Goal: Transaction & Acquisition: Purchase product/service

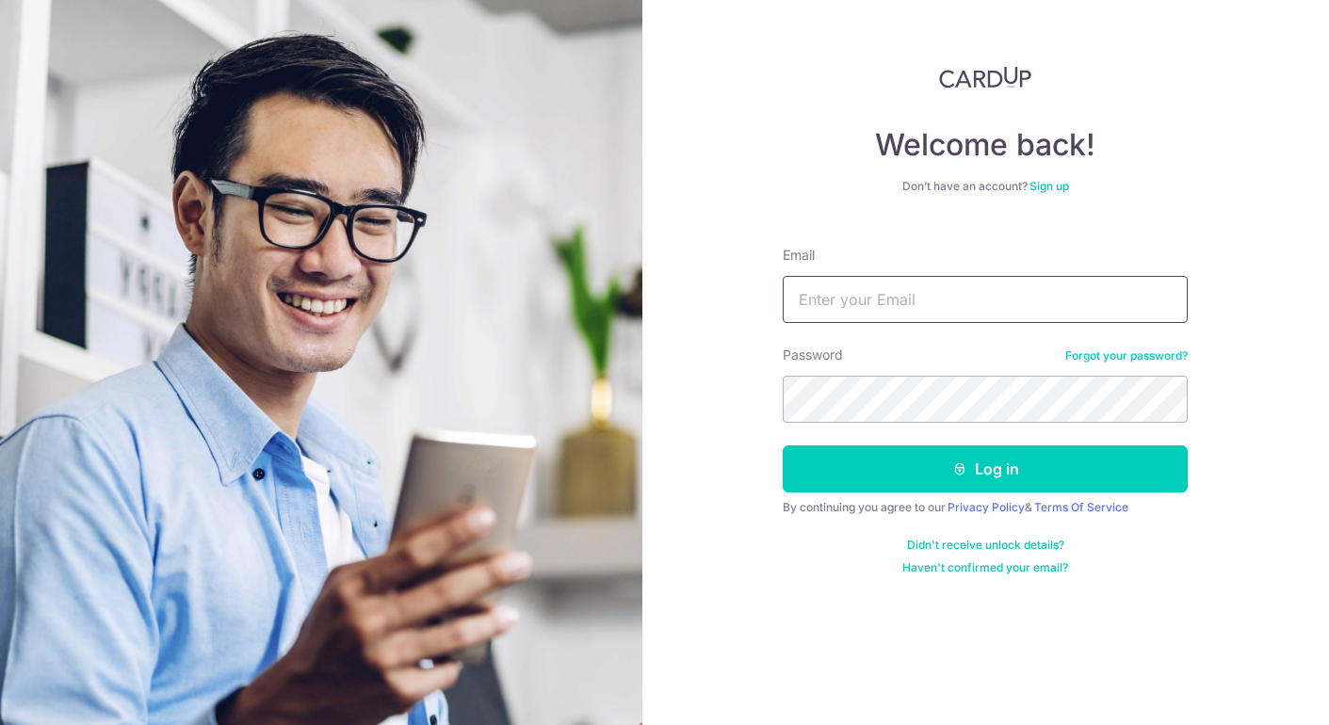
click at [887, 298] on input "Email" at bounding box center [985, 299] width 405 height 47
type input "[EMAIL_ADDRESS][DOMAIN_NAME]"
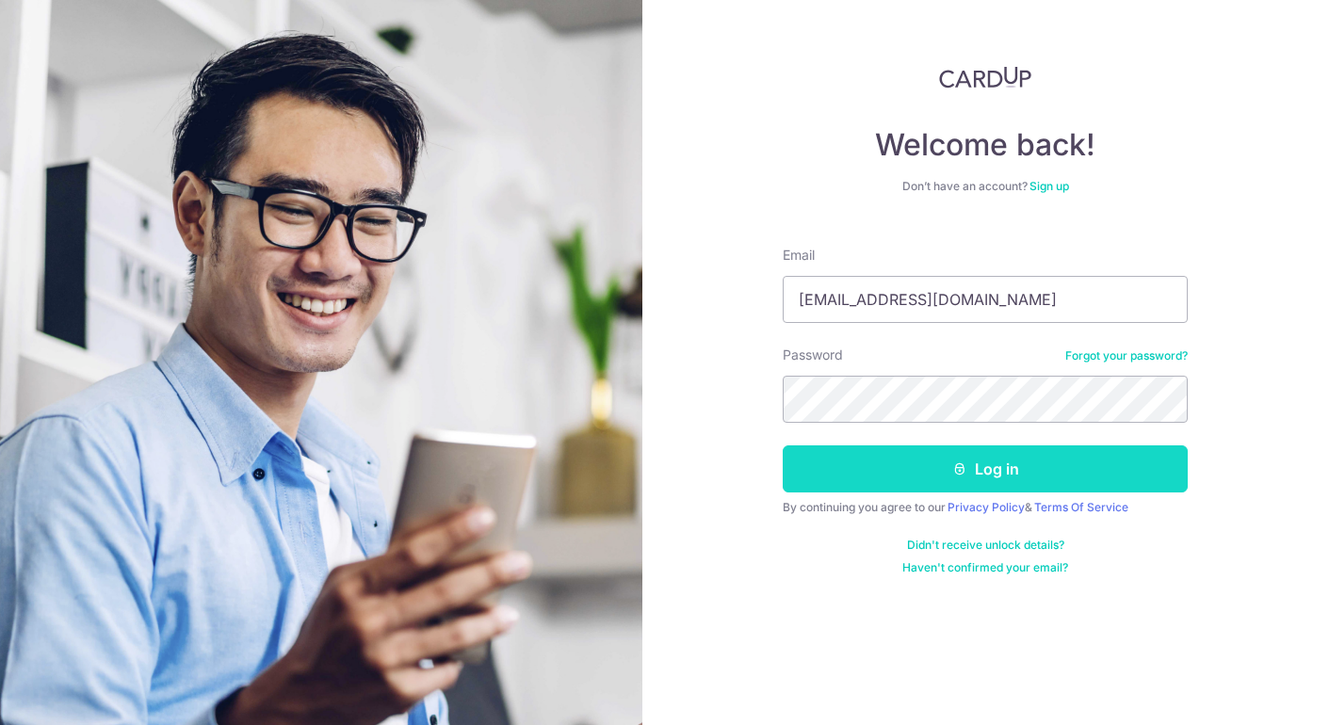
click at [1071, 464] on button "Log in" at bounding box center [985, 469] width 405 height 47
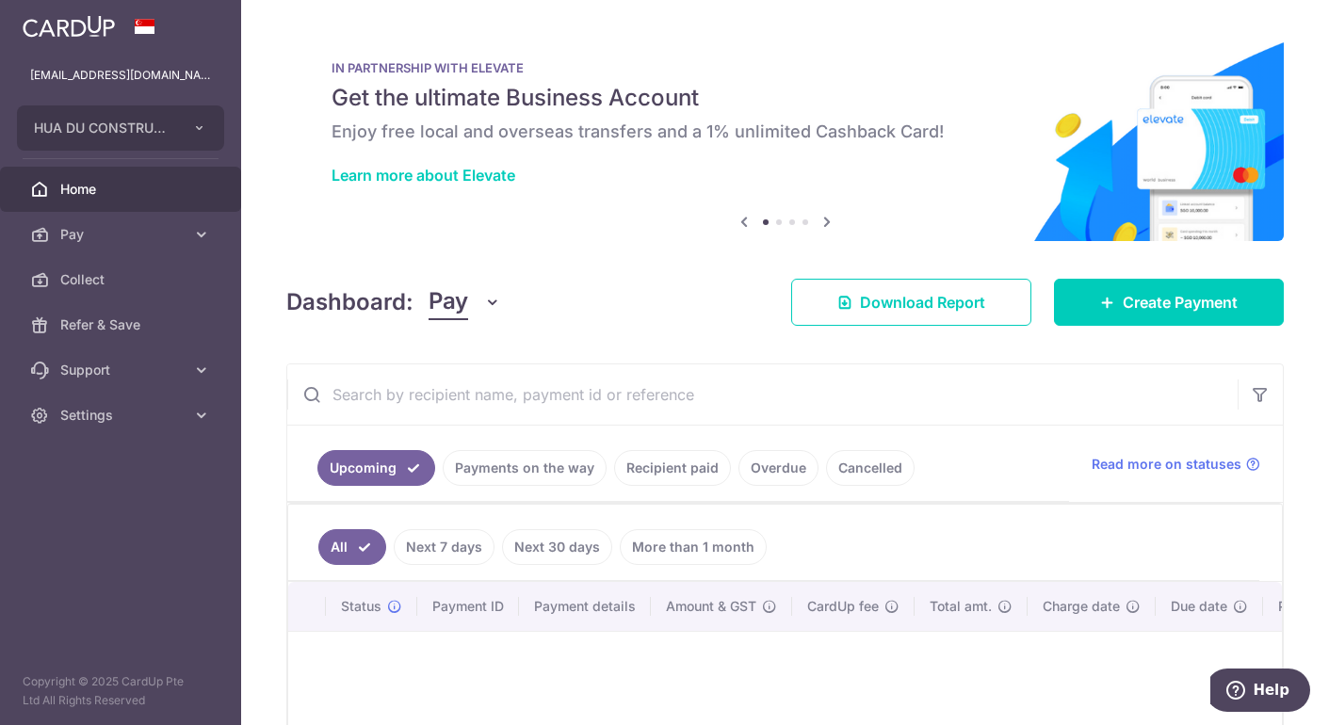
click at [496, 474] on link "Payments on the way" at bounding box center [525, 468] width 164 height 36
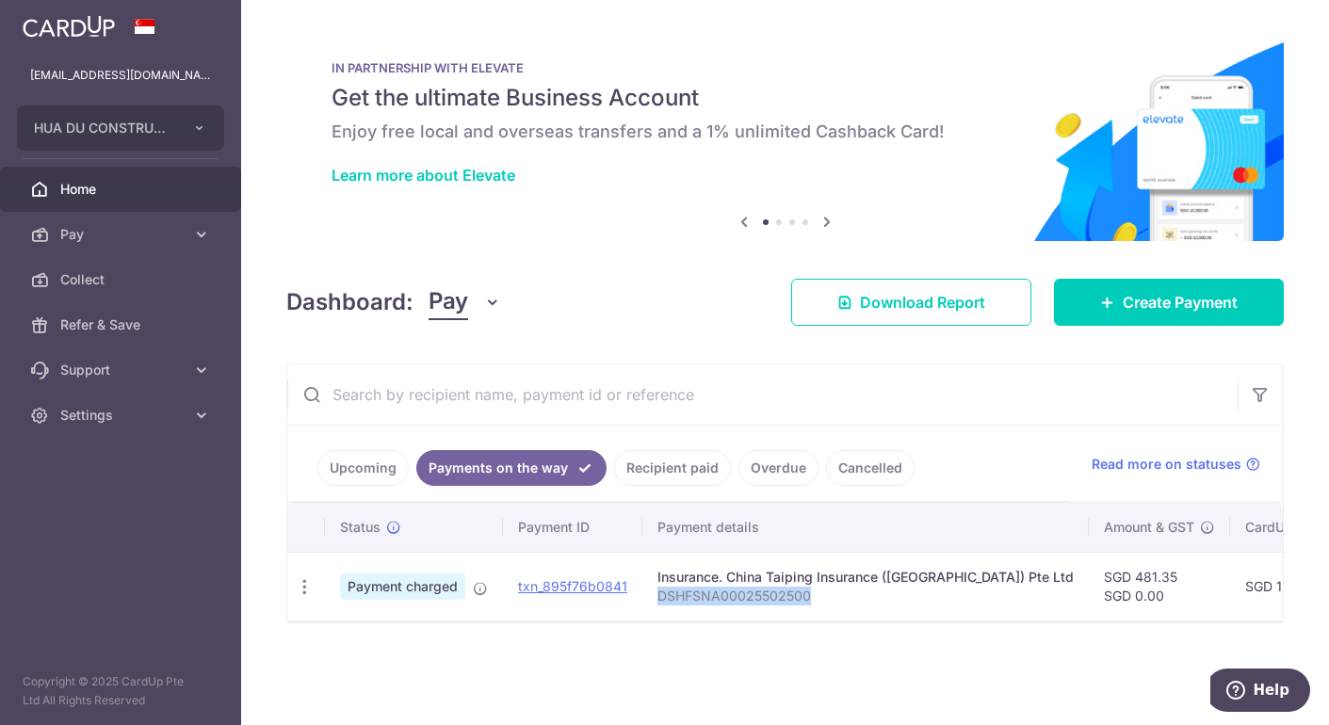
drag, startPoint x: 821, startPoint y: 595, endPoint x: 658, endPoint y: 597, distance: 163.9
click at [658, 597] on p "DSHFSNA00025502500" at bounding box center [866, 596] width 416 height 19
copy p "DSHFSNA00025502500"
click at [1120, 301] on link "Create Payment" at bounding box center [1169, 302] width 230 height 47
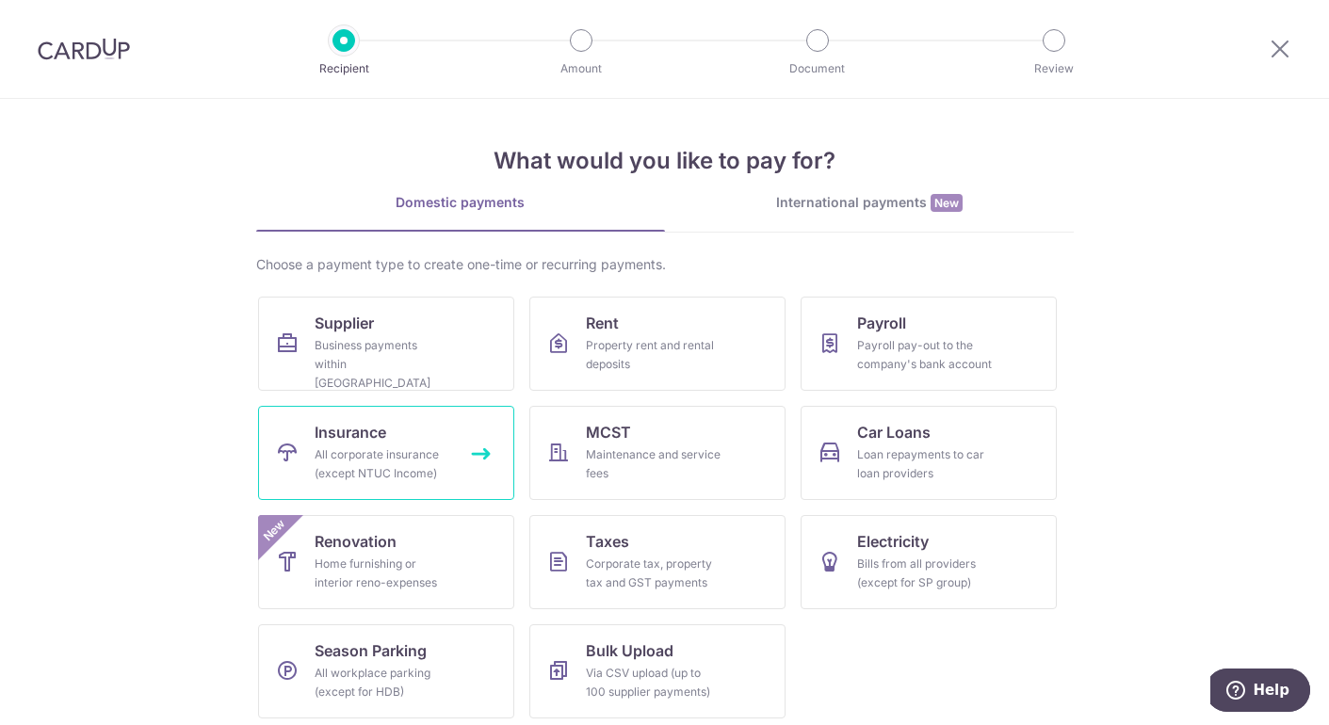
click at [354, 464] on div "All corporate insurance (except NTUC Income)" at bounding box center [383, 465] width 136 height 38
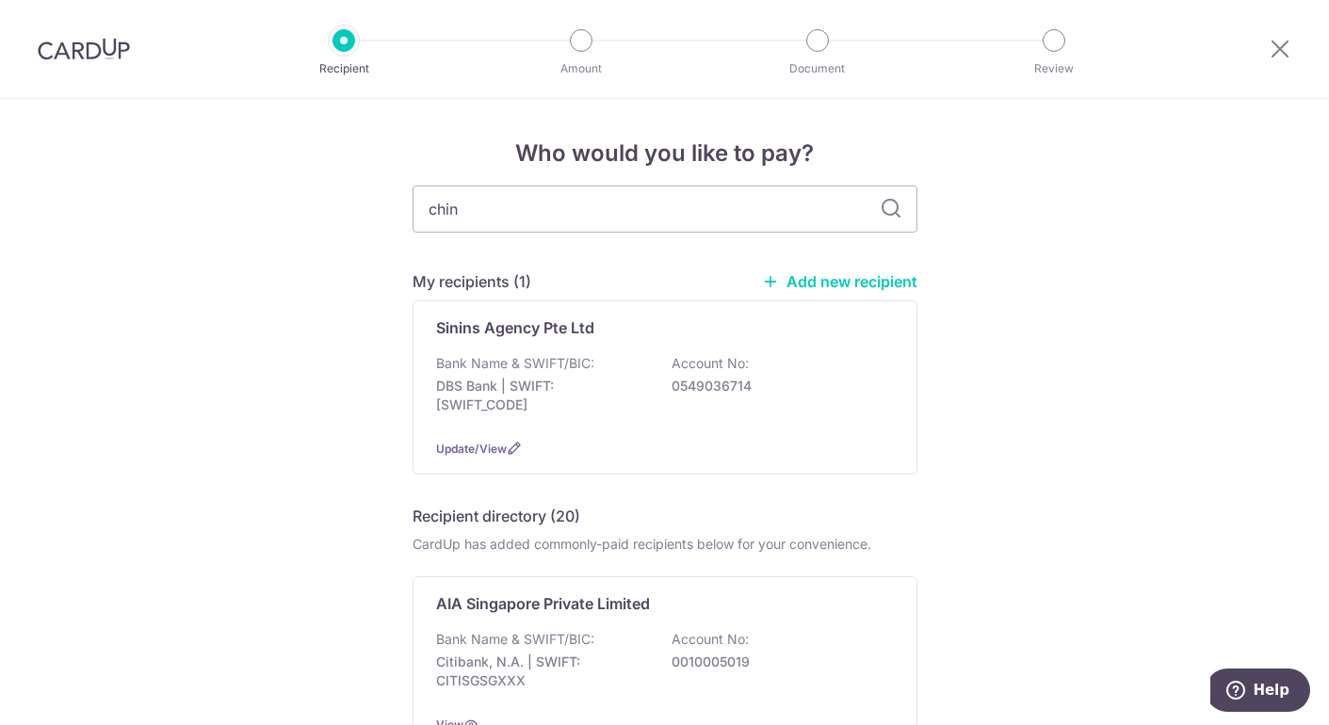
type input "china"
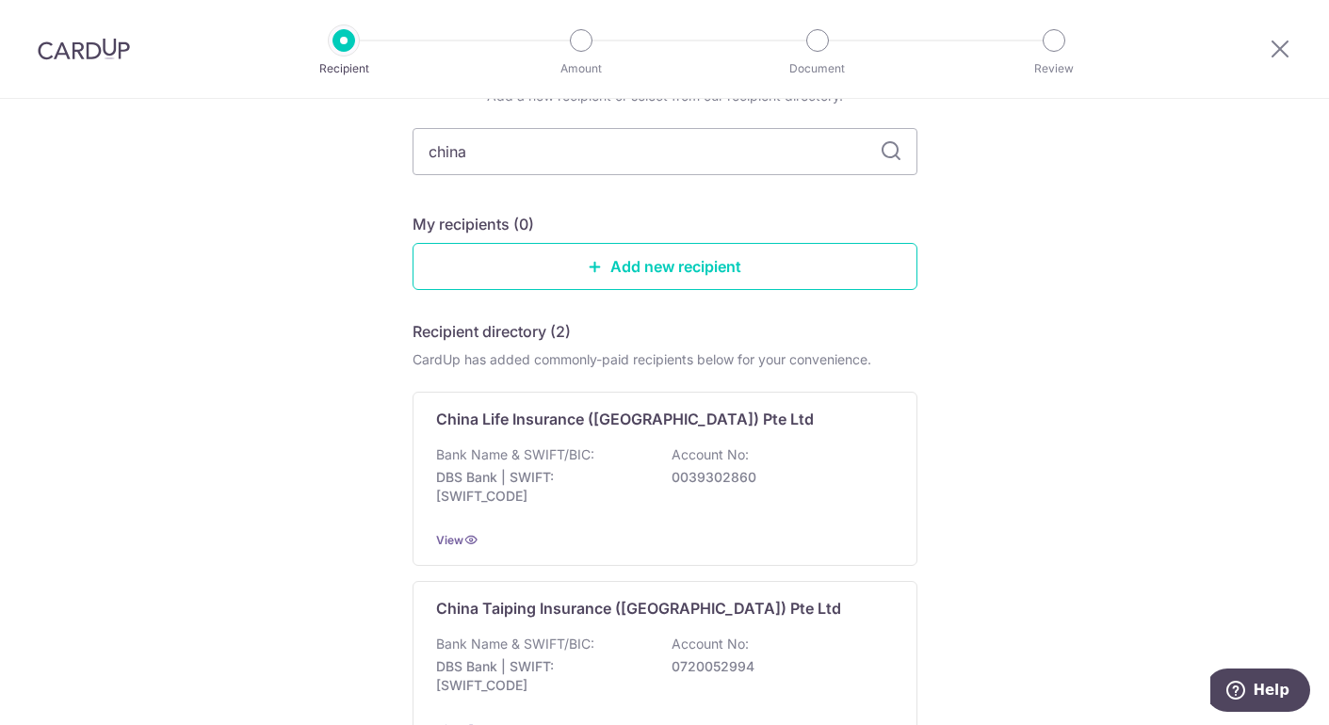
scroll to position [128, 0]
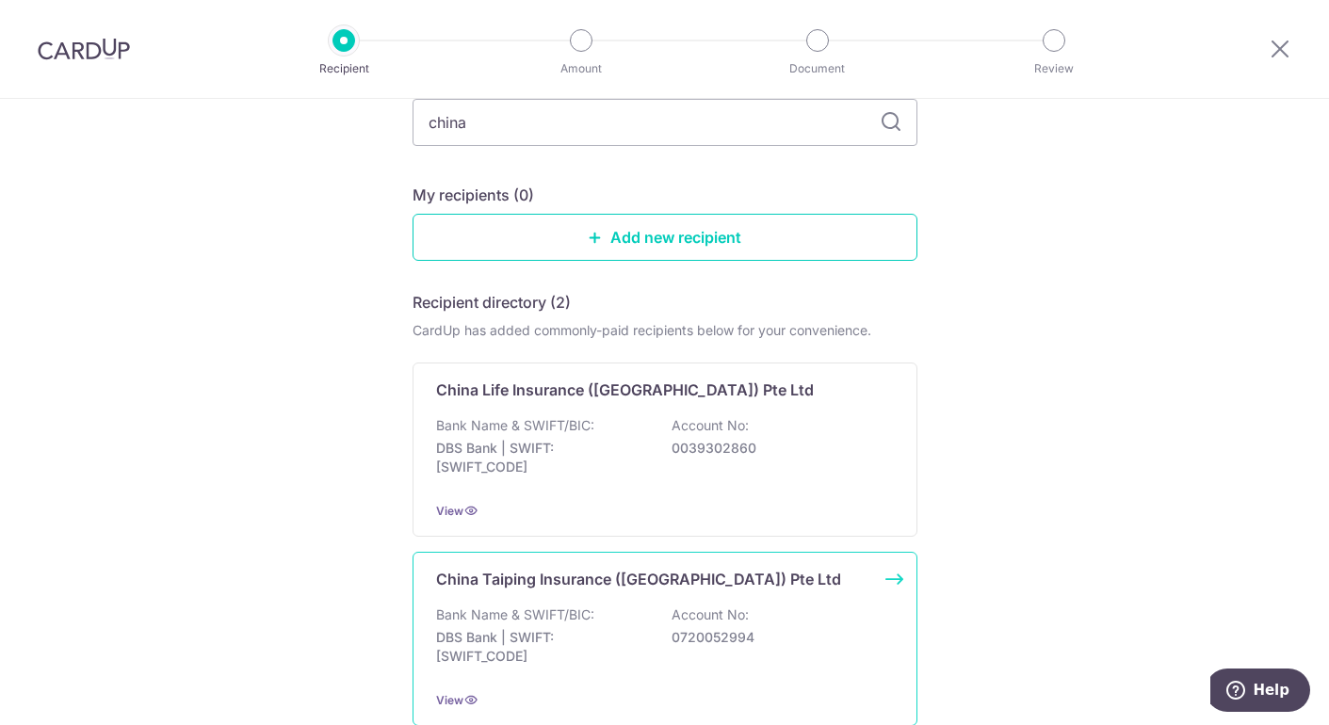
click at [629, 585] on p "China Taiping Insurance (Singapore) Pte Ltd" at bounding box center [638, 579] width 405 height 23
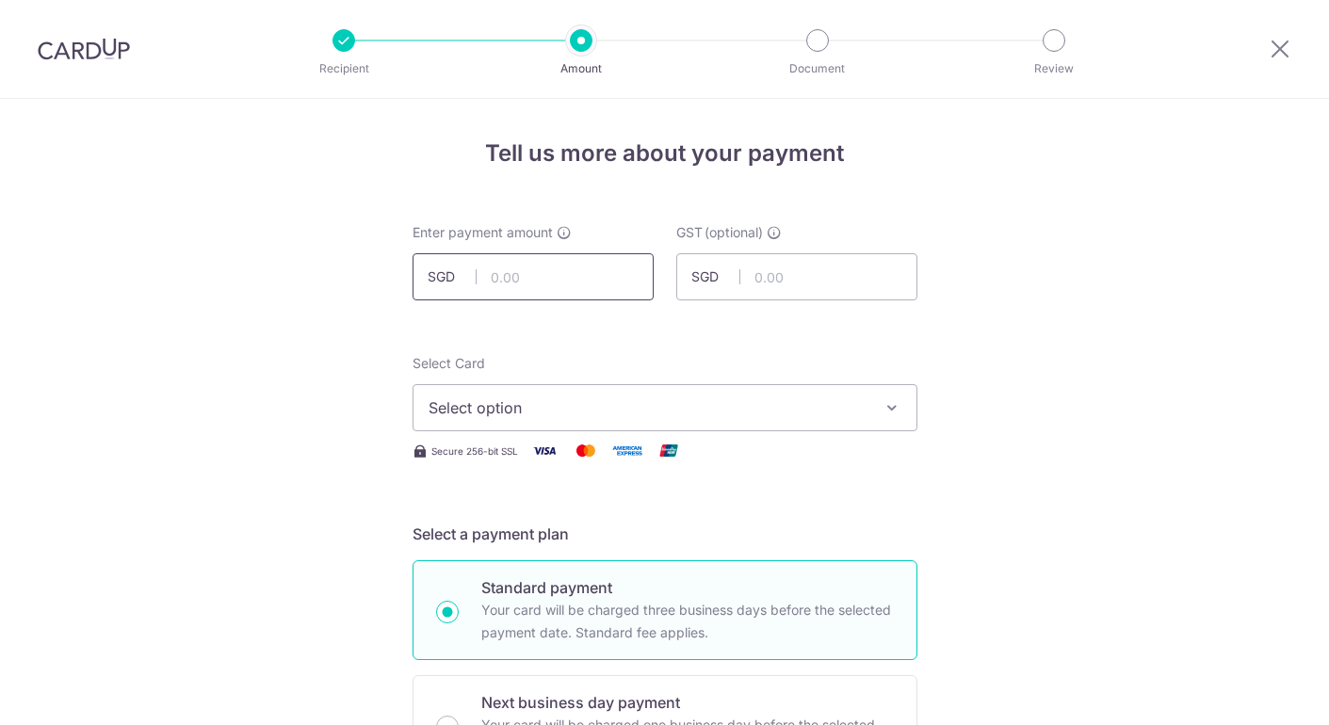
click at [540, 270] on input "text" at bounding box center [533, 276] width 241 height 47
type input "200.00"
click at [558, 408] on span "Select option" at bounding box center [648, 408] width 439 height 23
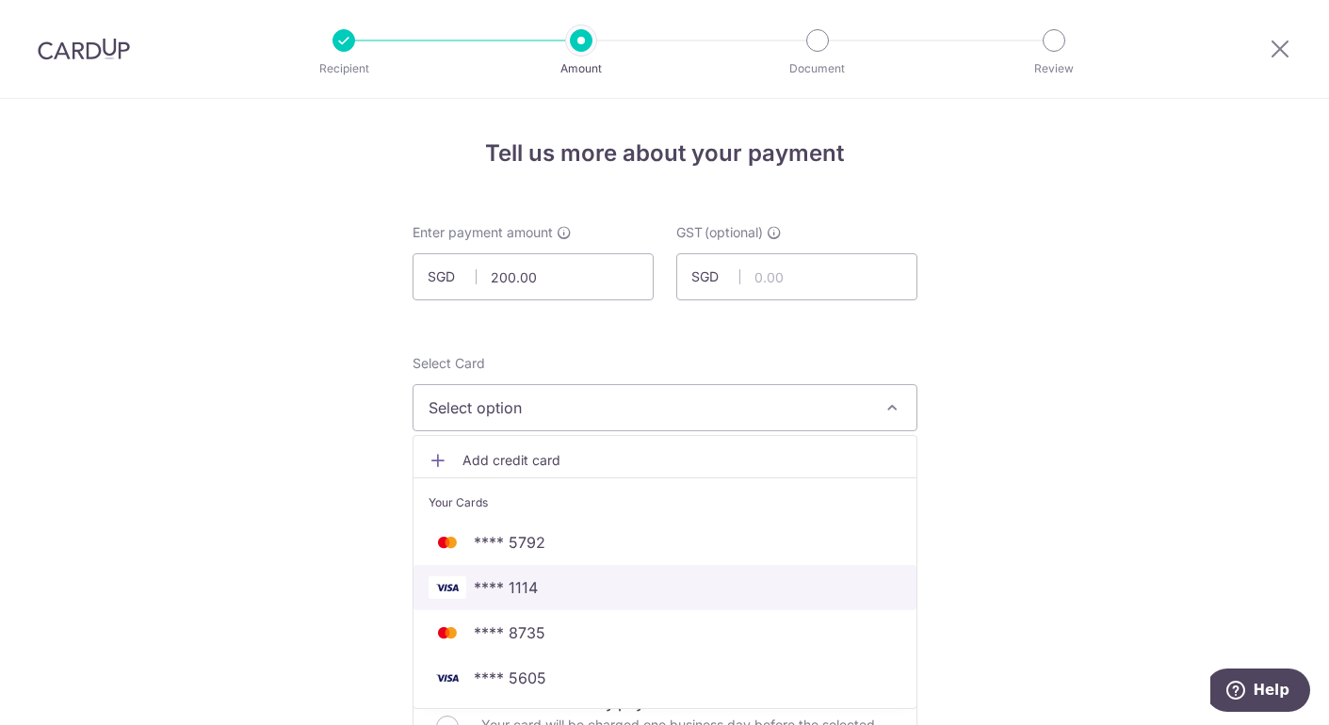
click at [516, 579] on span "**** 1114" at bounding box center [506, 588] width 64 height 23
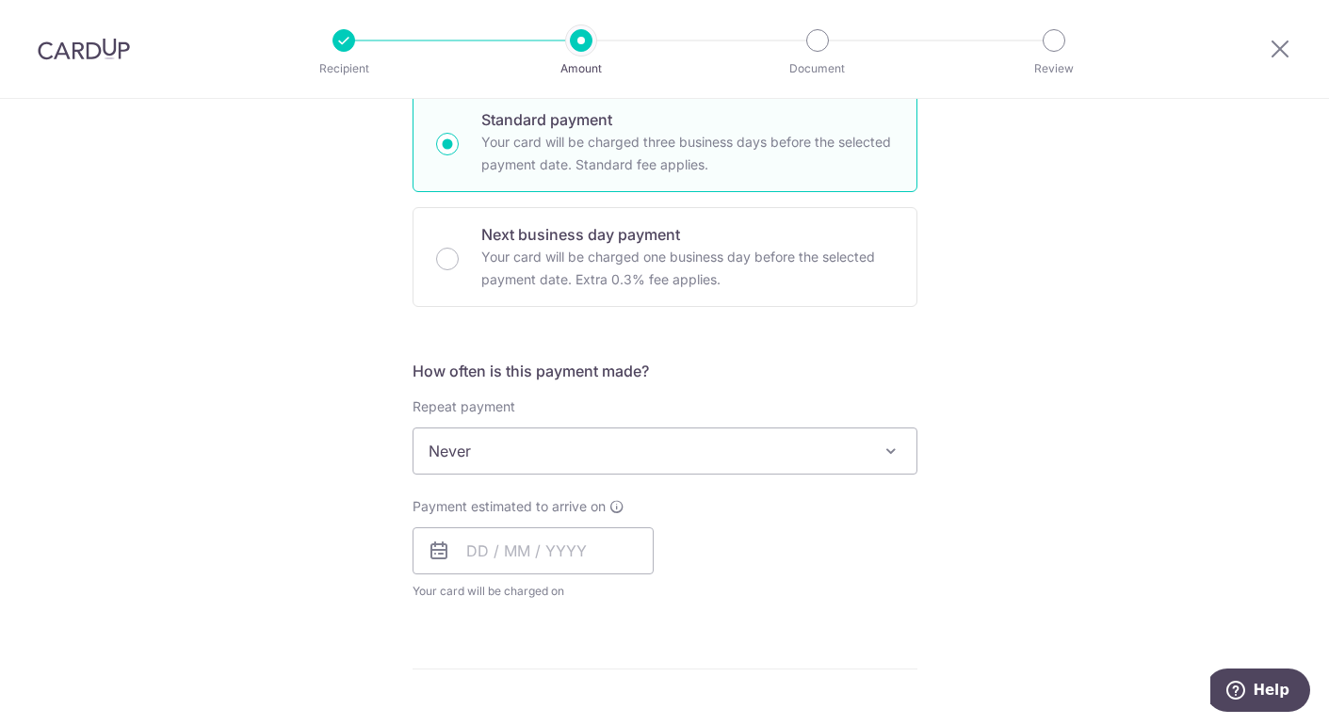
scroll to position [577, 0]
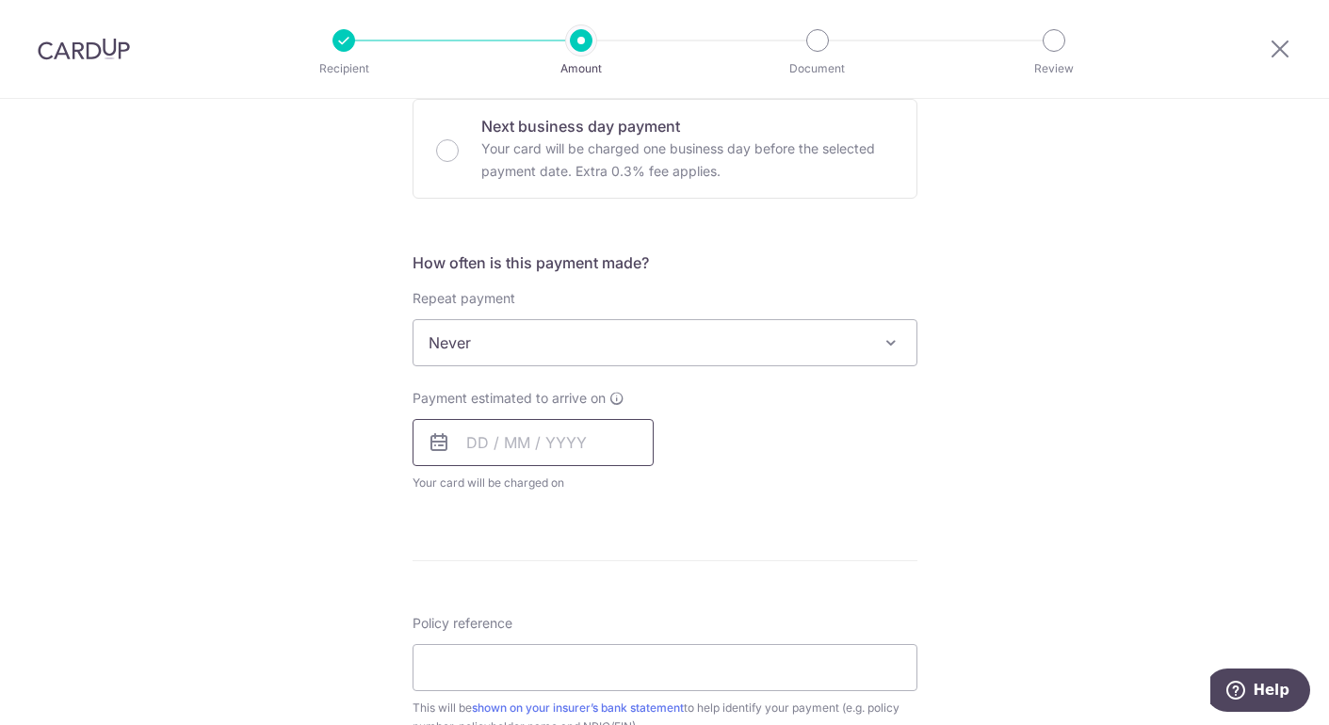
click at [486, 457] on input "text" at bounding box center [533, 442] width 241 height 47
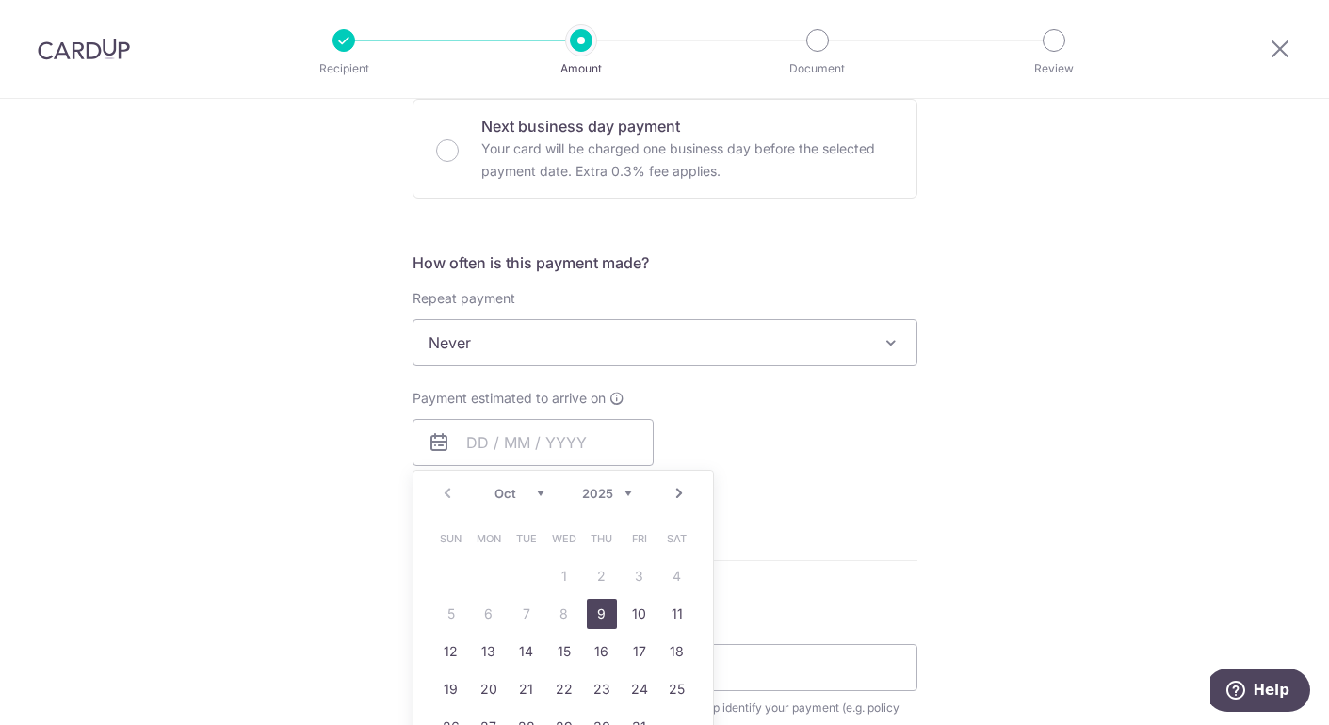
click at [601, 617] on link "9" at bounding box center [602, 614] width 30 height 30
type input "[DATE]"
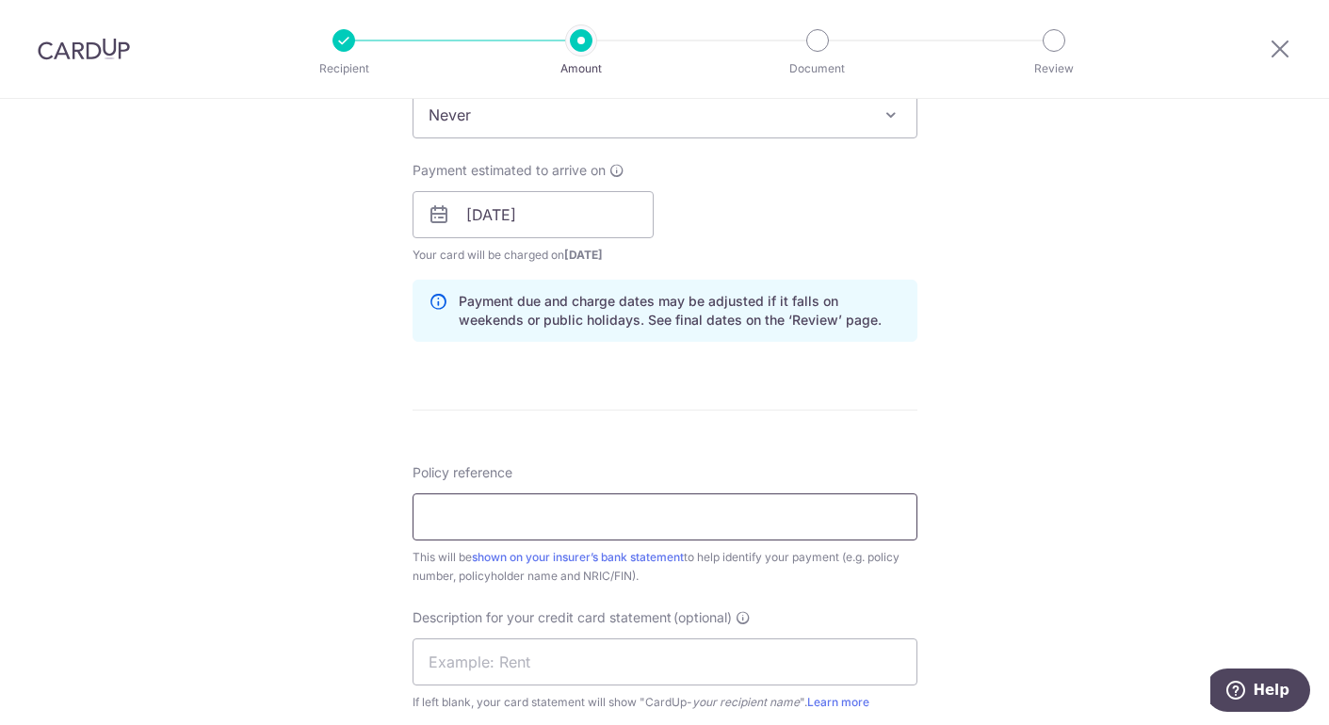
scroll to position [897, 0]
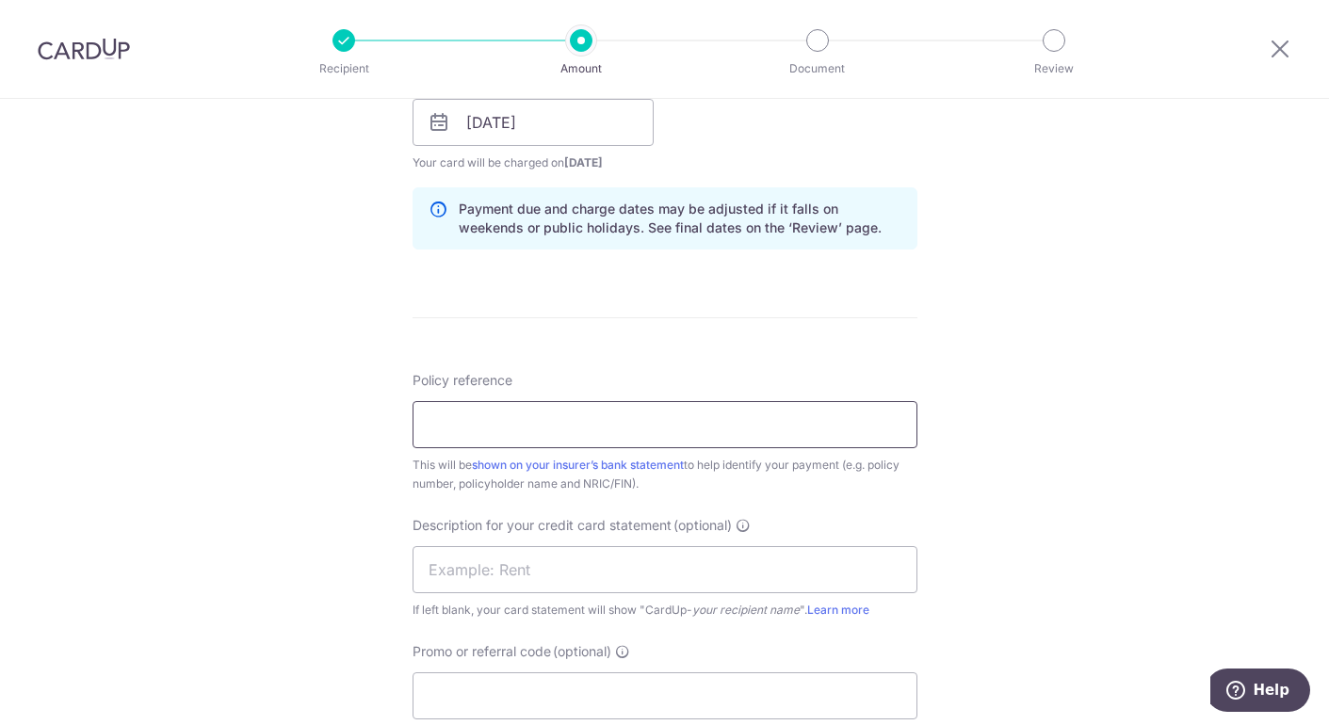
paste input "DSHFSNA00025502500"
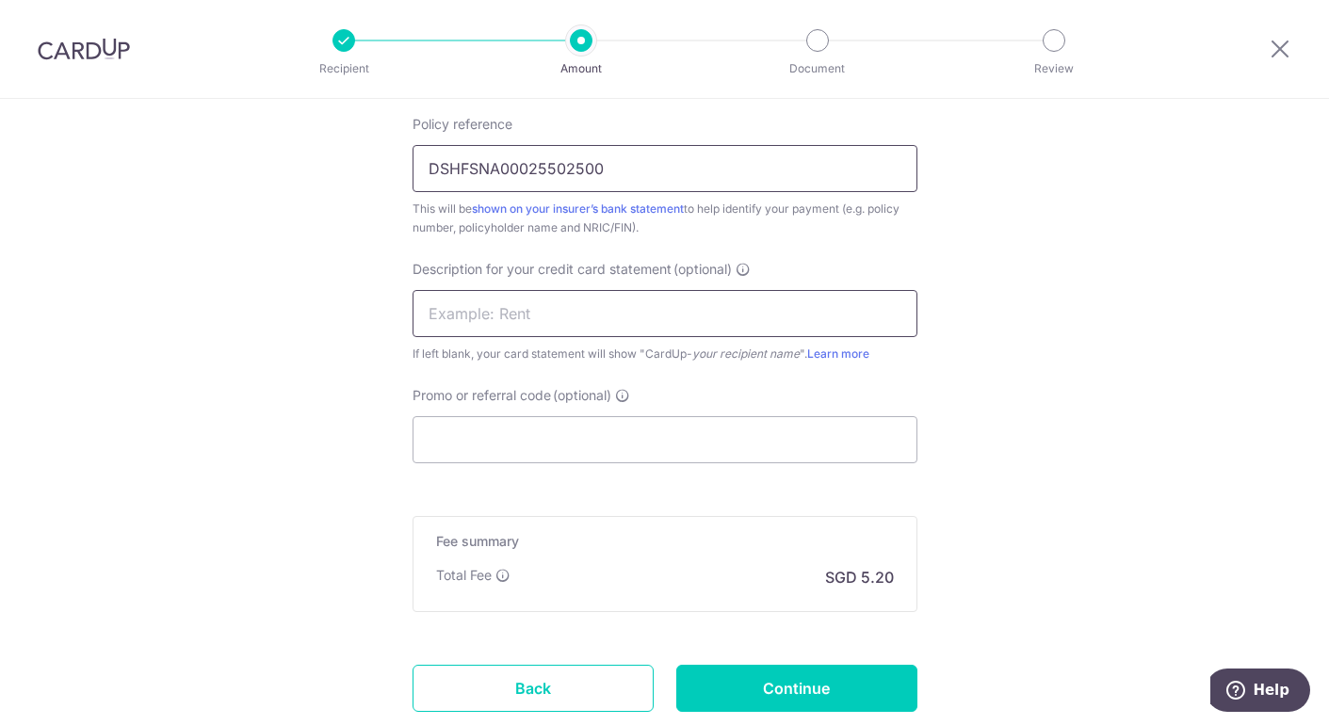
type input "DSHFSNA00025502500"
click at [587, 321] on input "text" at bounding box center [665, 313] width 505 height 47
type input "HDMI"
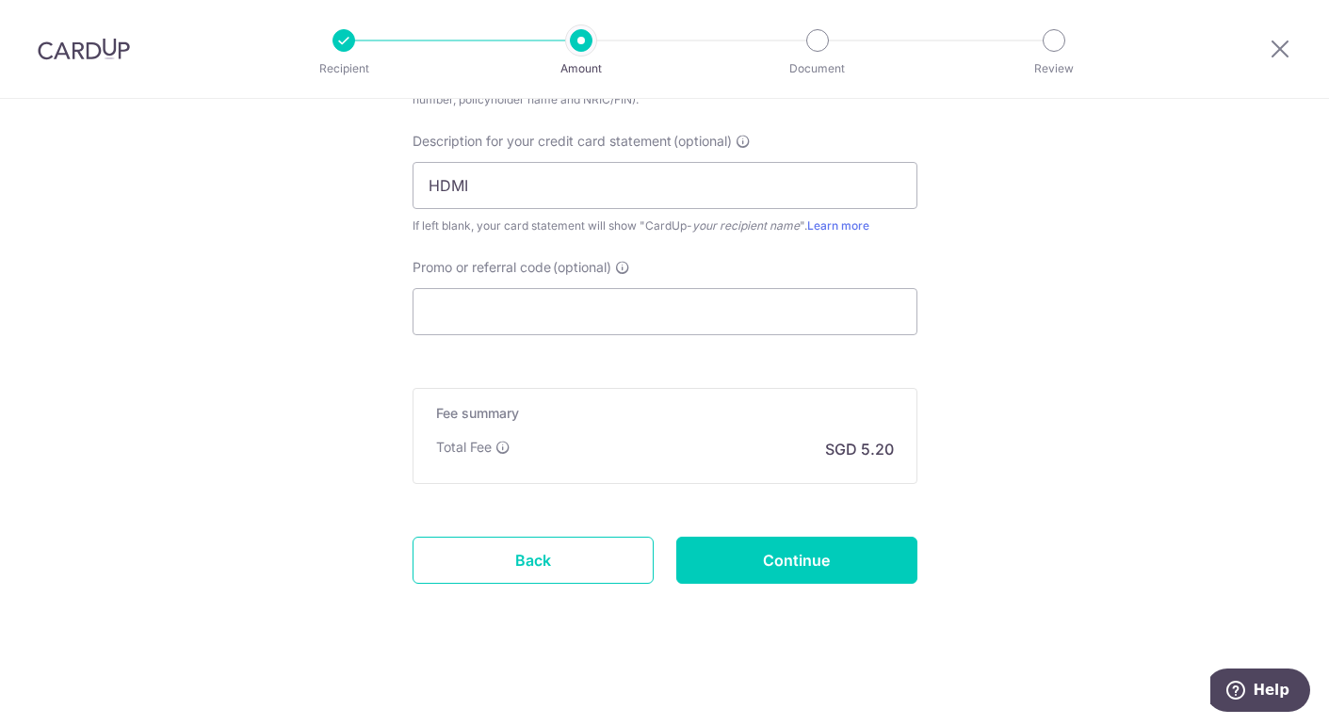
click at [808, 551] on input "Continue" at bounding box center [796, 560] width 241 height 47
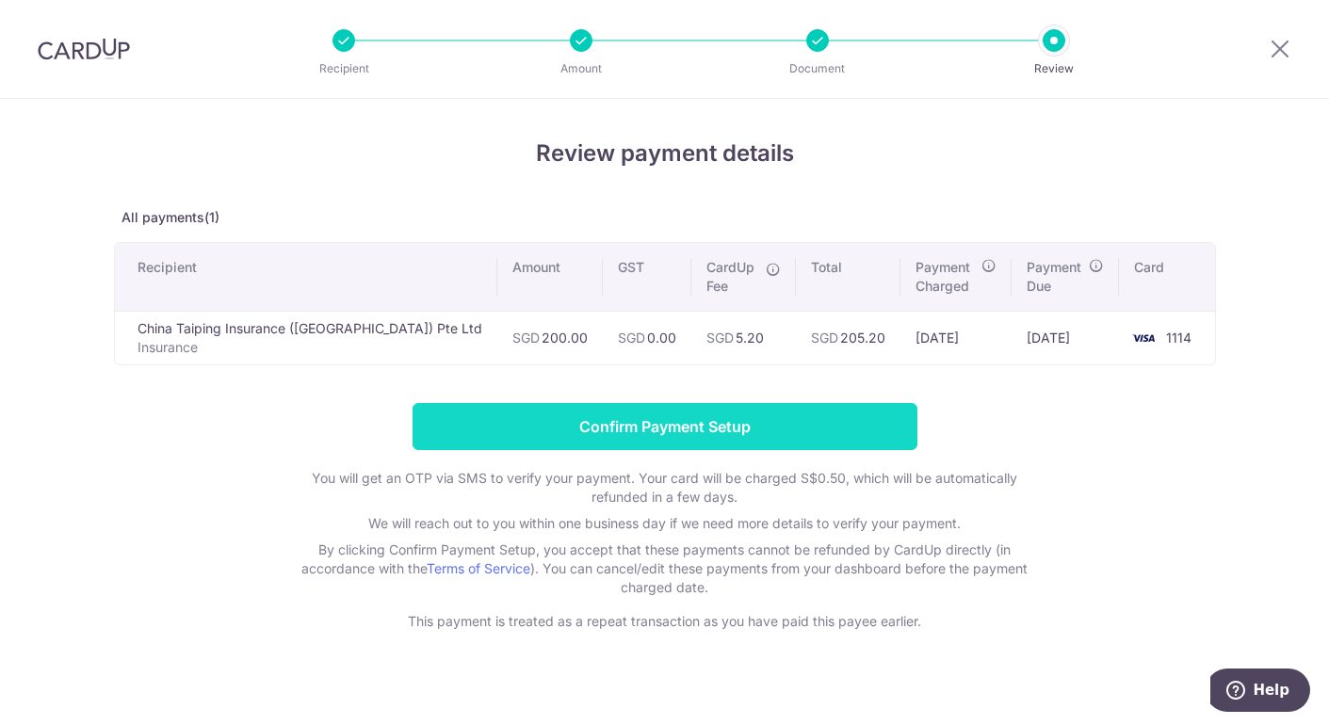
click at [710, 425] on input "Confirm Payment Setup" at bounding box center [665, 426] width 505 height 47
